Goal: Transaction & Acquisition: Download file/media

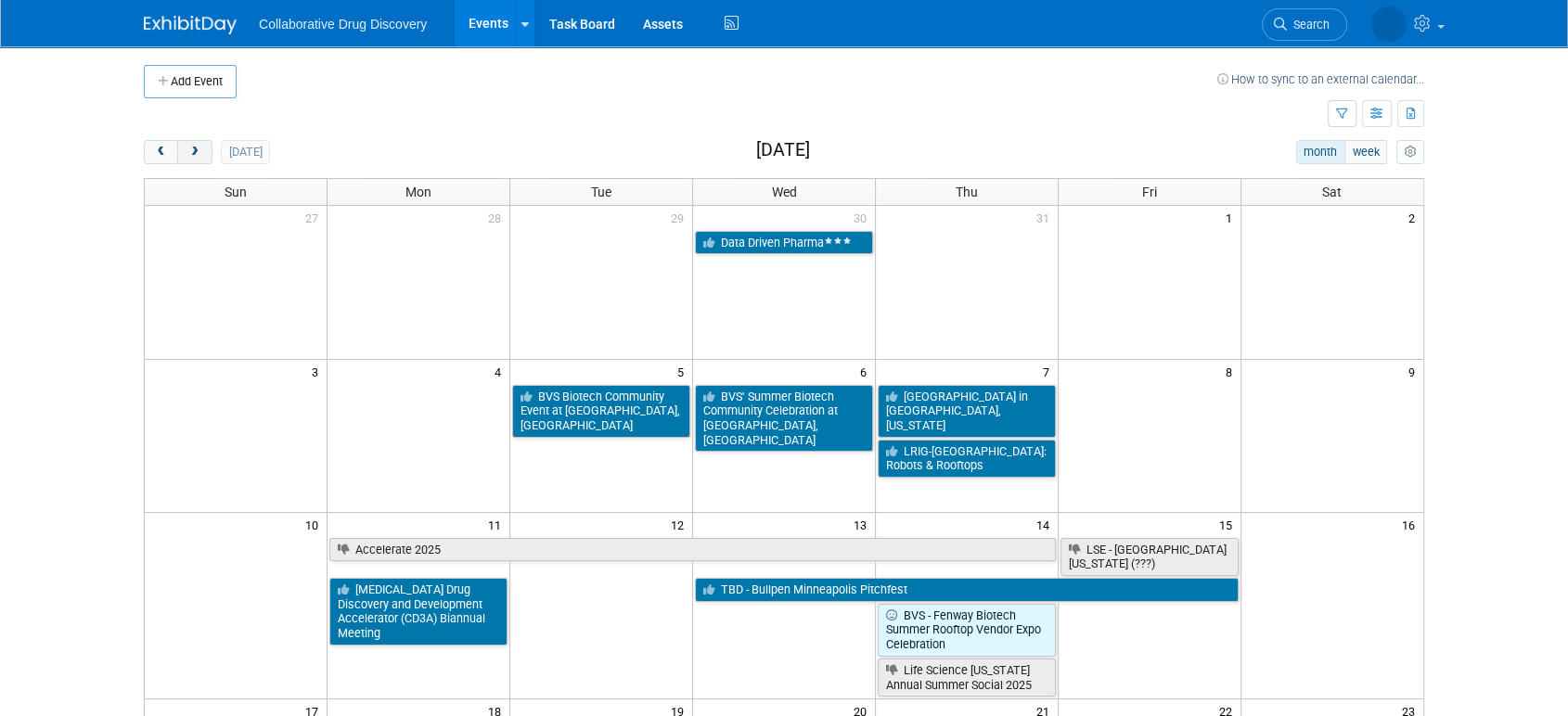
click at [192, 155] on span "next" at bounding box center [194, 152] width 14 height 12
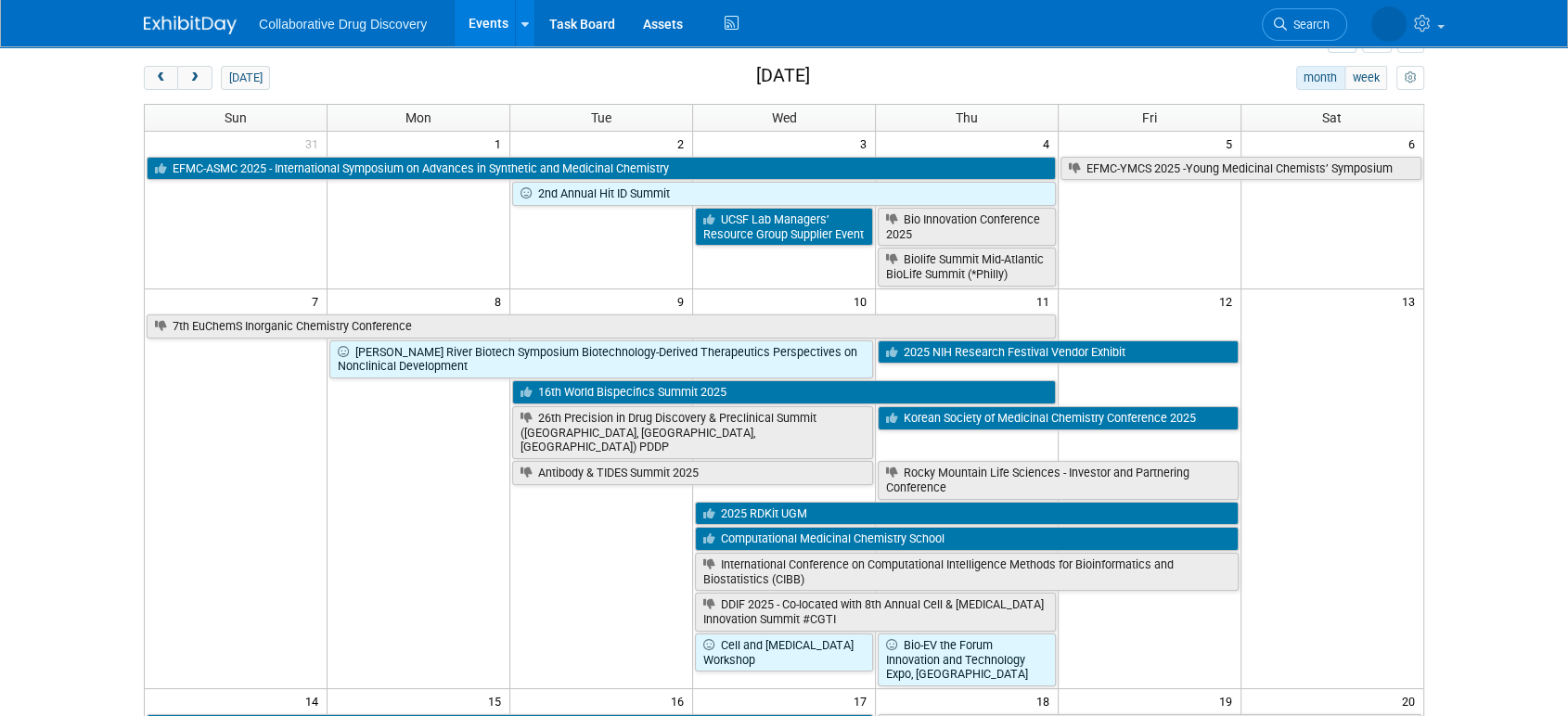
scroll to position [75, 0]
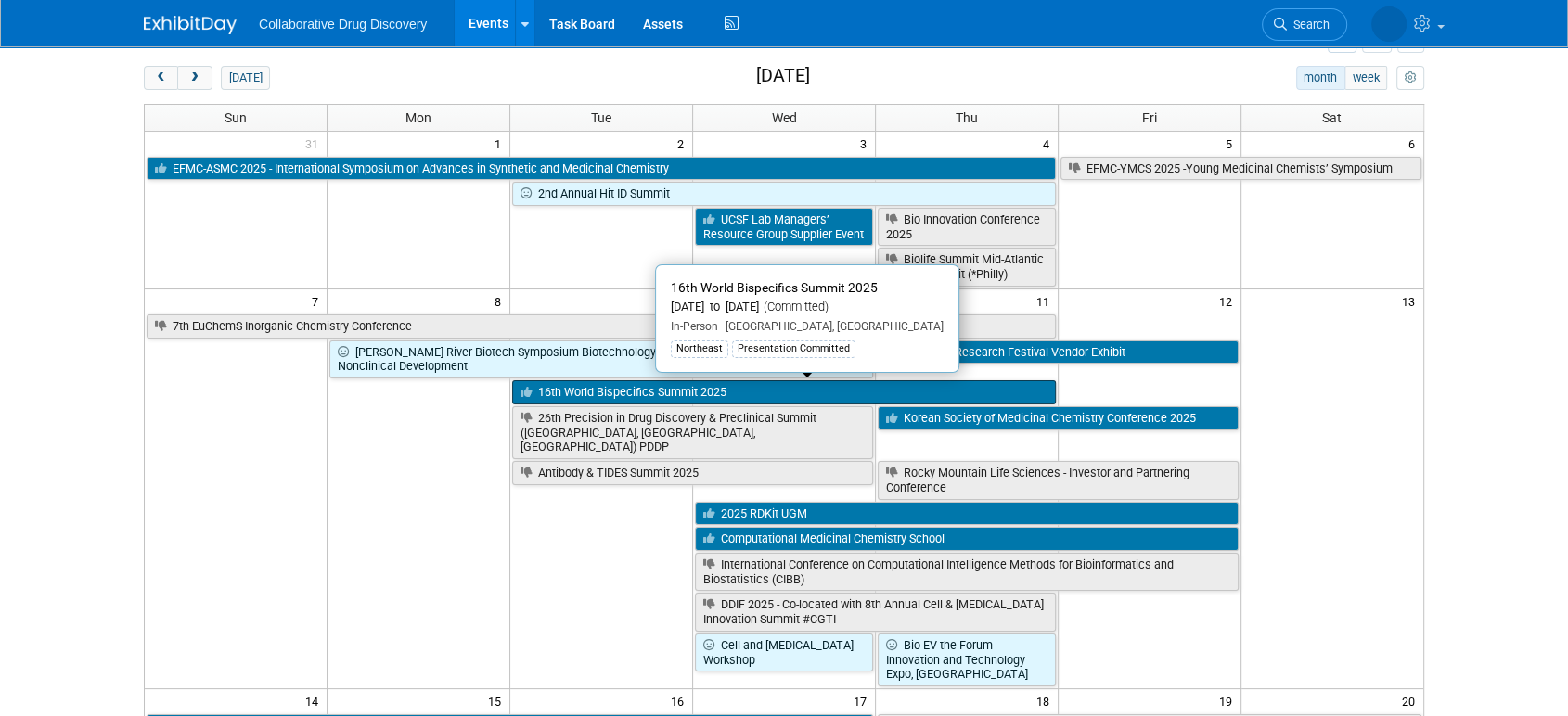
click at [688, 398] on link "16th World Bispecifics Summit 2025" at bounding box center [784, 392] width 544 height 25
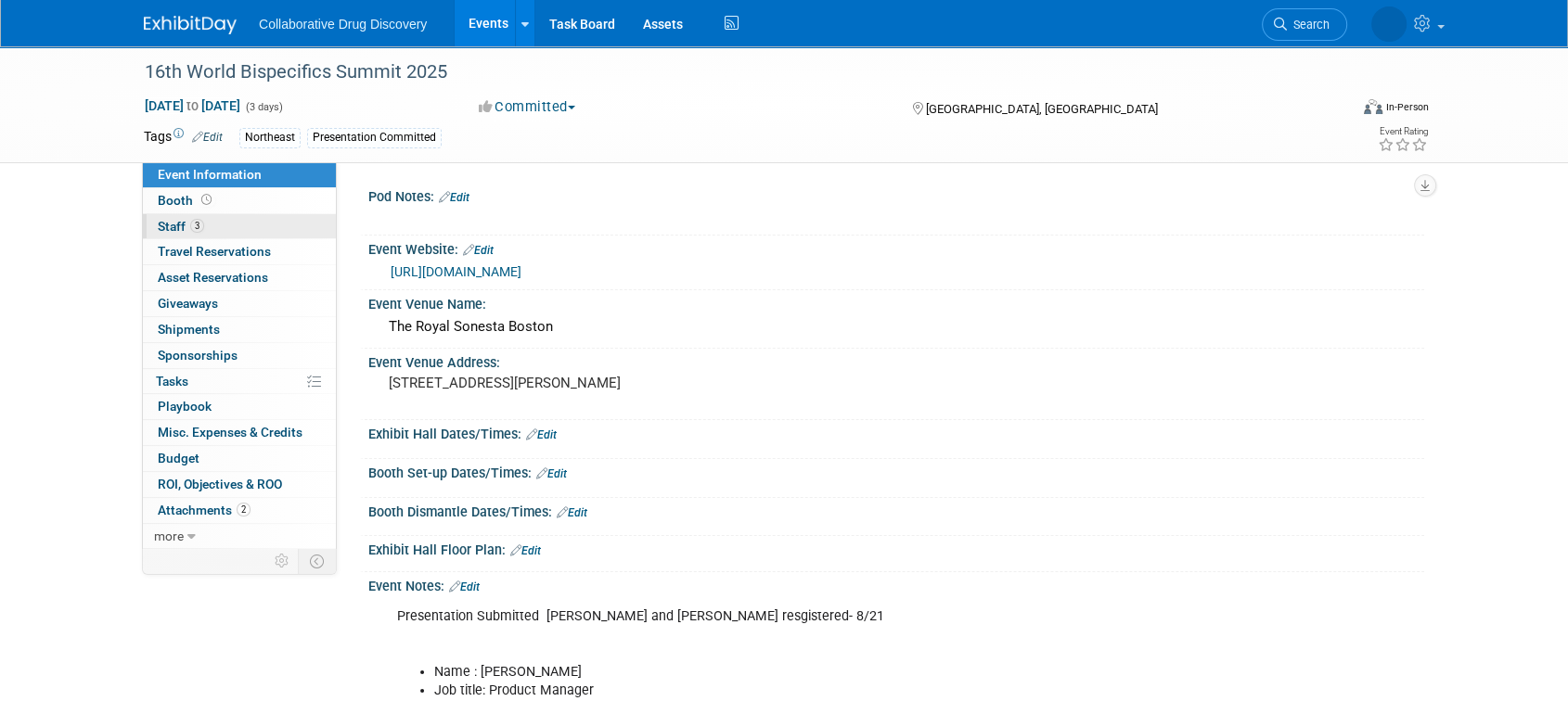
click at [166, 222] on span "Staff 3" at bounding box center [181, 226] width 46 height 15
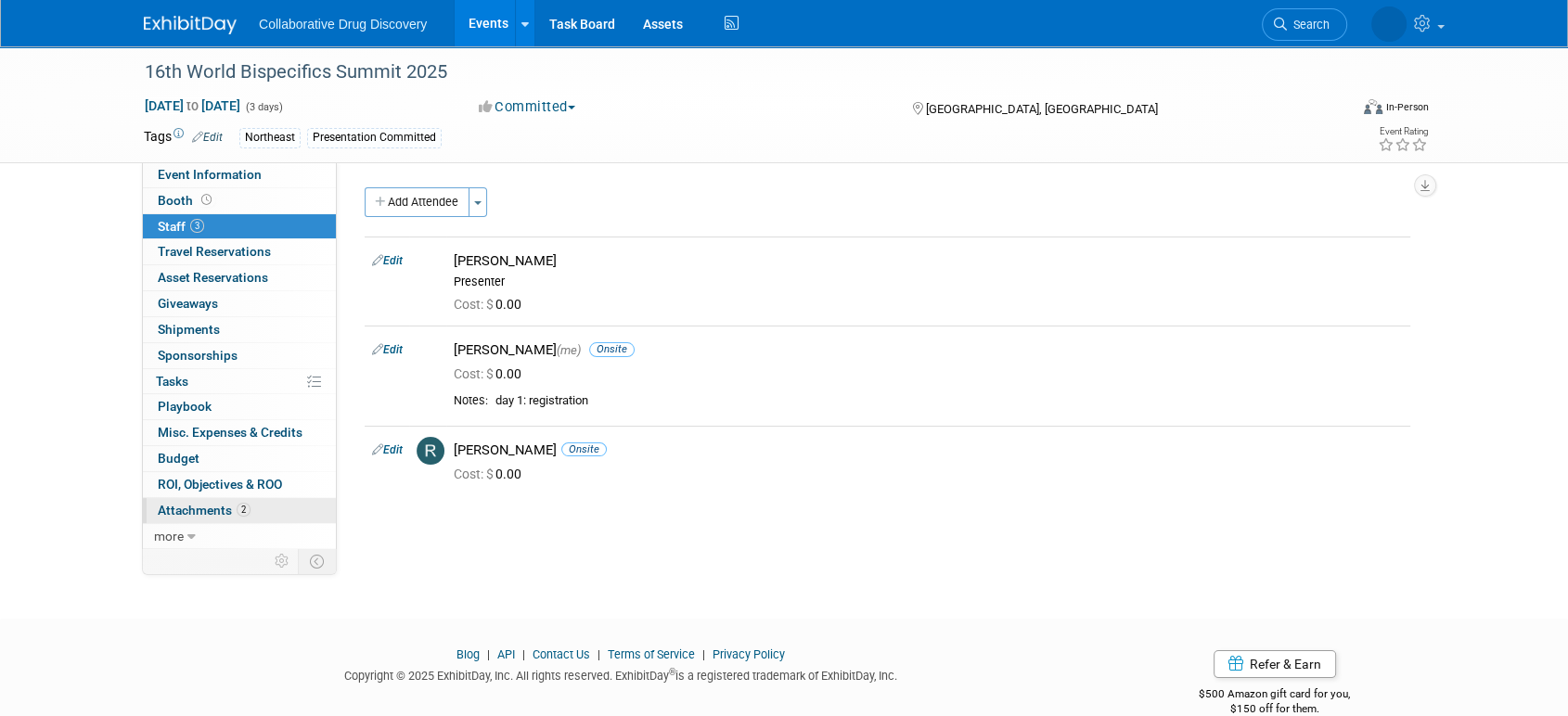
click at [180, 517] on span "Attachments 2" at bounding box center [204, 510] width 92 height 15
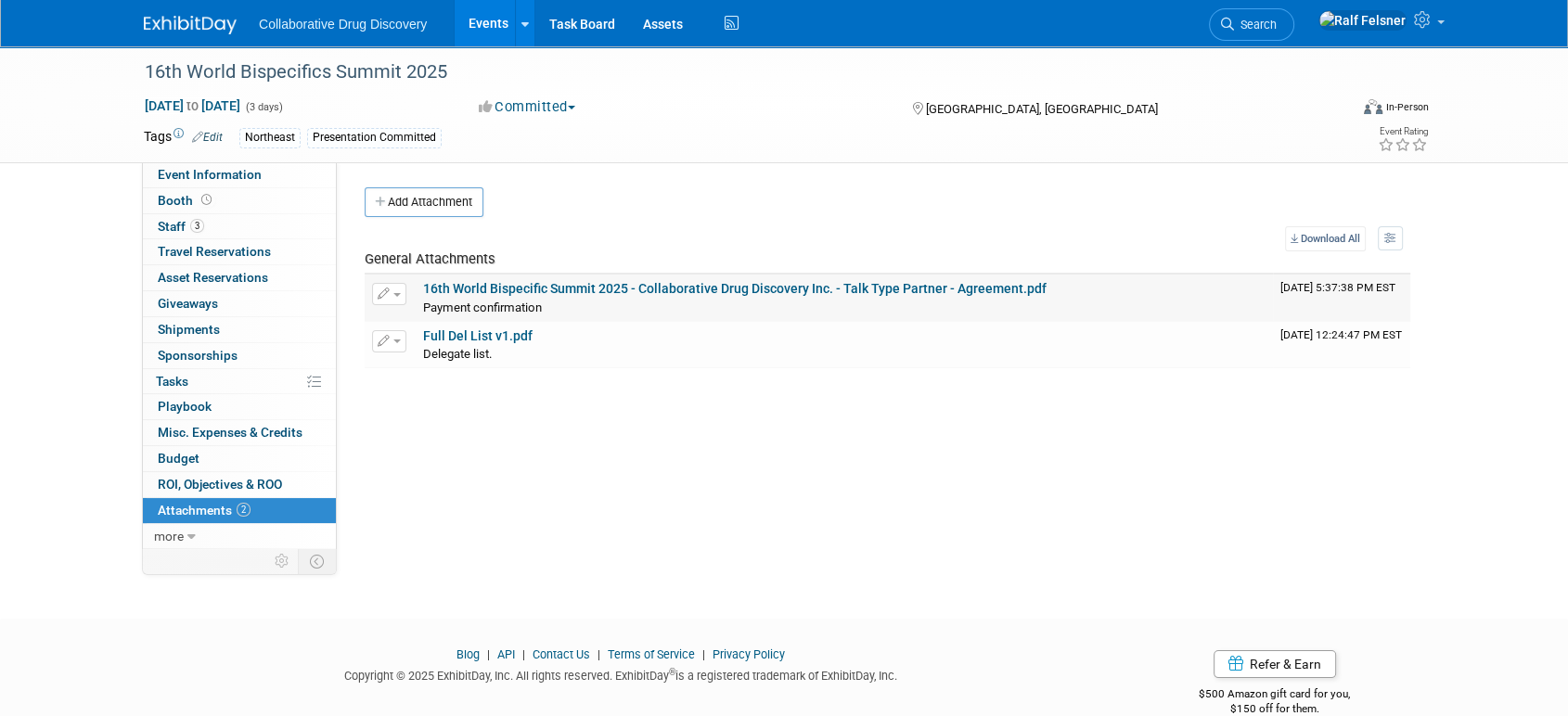
click at [477, 289] on link "16th World Bispecific Summit 2025 - Collaborative Drug Discovery Inc. - Talk Ty…" at bounding box center [734, 288] width 623 height 15
click at [478, 332] on link "Full Del List v1.pdf" at bounding box center [477, 335] width 109 height 15
drag, startPoint x: 141, startPoint y: 67, endPoint x: 458, endPoint y: 71, distance: 317.0
click at [458, 71] on div "16th World Bispecifics Summit 2025" at bounding box center [729, 73] width 1181 height 33
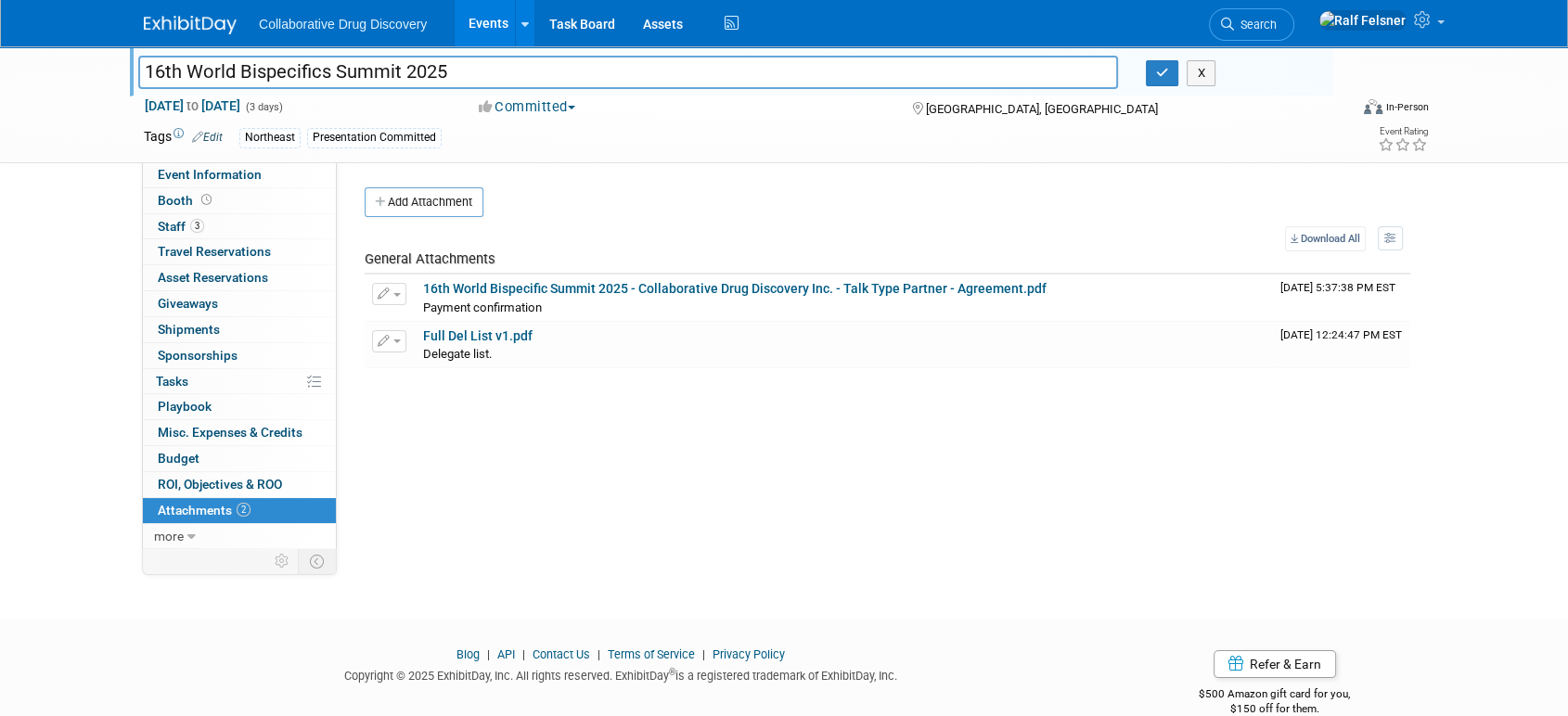
drag, startPoint x: 479, startPoint y: 83, endPoint x: 125, endPoint y: 84, distance: 354.0
click at [125, 84] on div "16th World Bispecifics Summit 2025" at bounding box center [628, 74] width 1007 height 28
